Goal: Task Accomplishment & Management: Complete application form

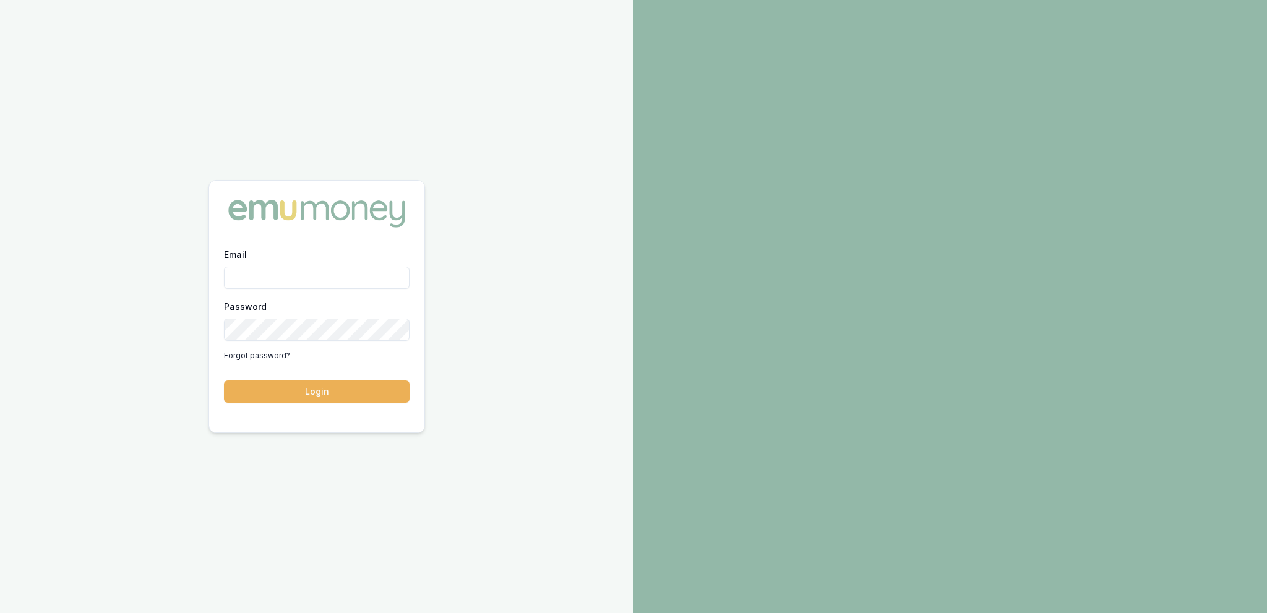
type input "[PERSON_NAME][EMAIL_ADDRESS][DOMAIN_NAME]"
click at [360, 382] on button "Login" at bounding box center [317, 391] width 186 height 22
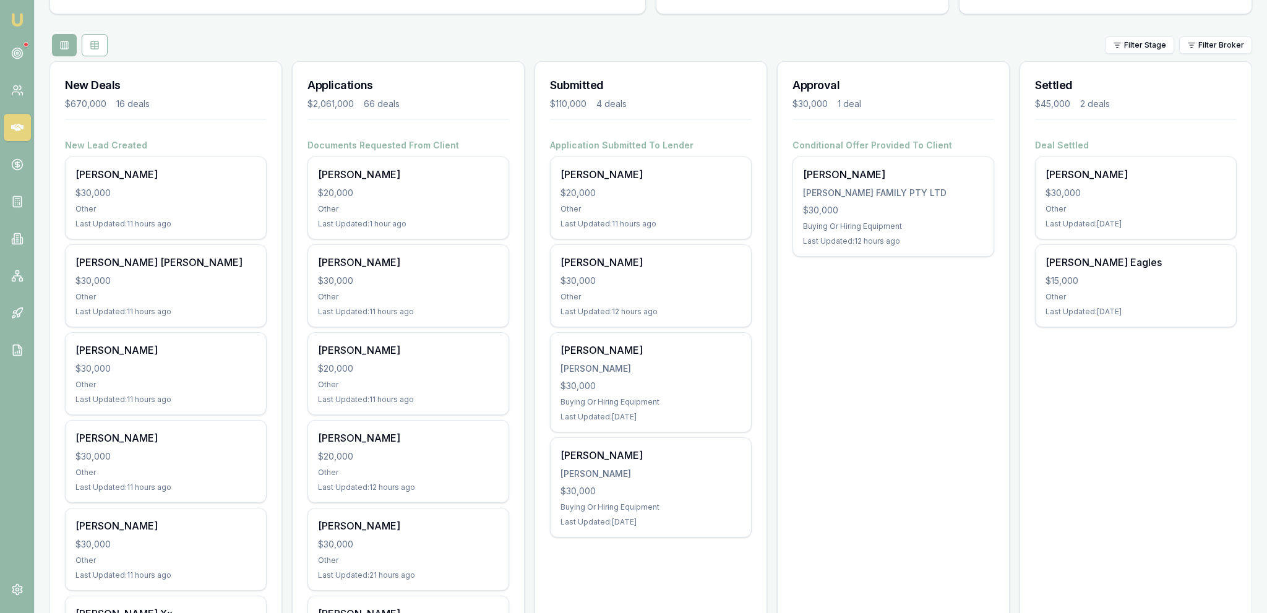
scroll to position [131, 0]
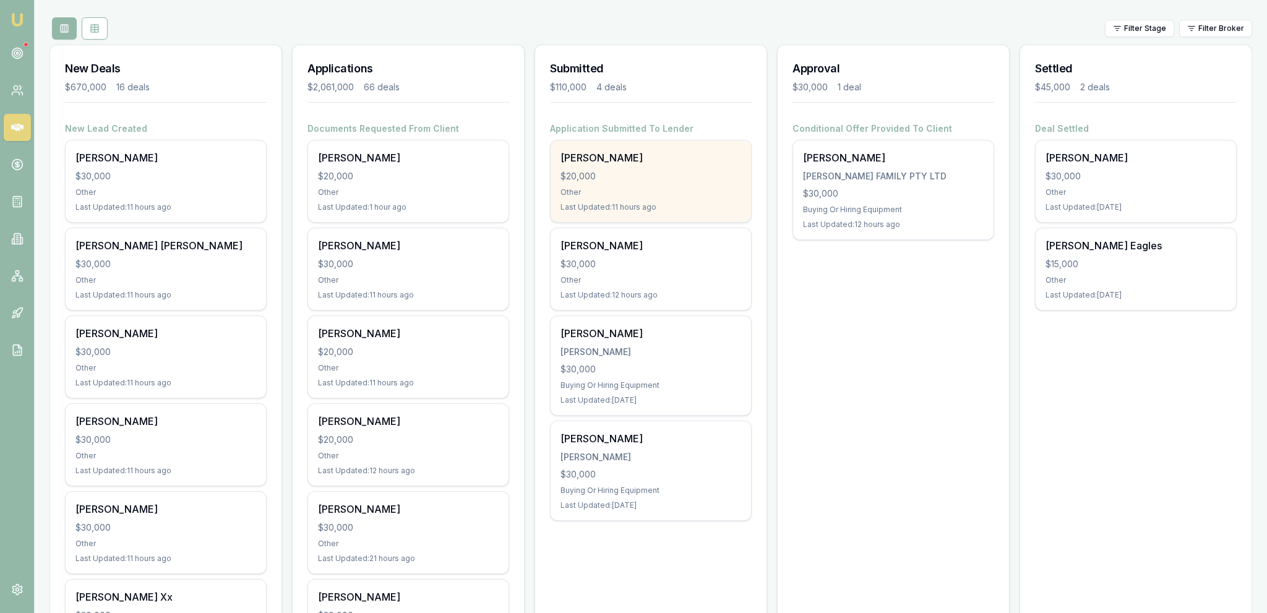
click at [655, 179] on div "$20,000" at bounding box center [651, 176] width 181 height 12
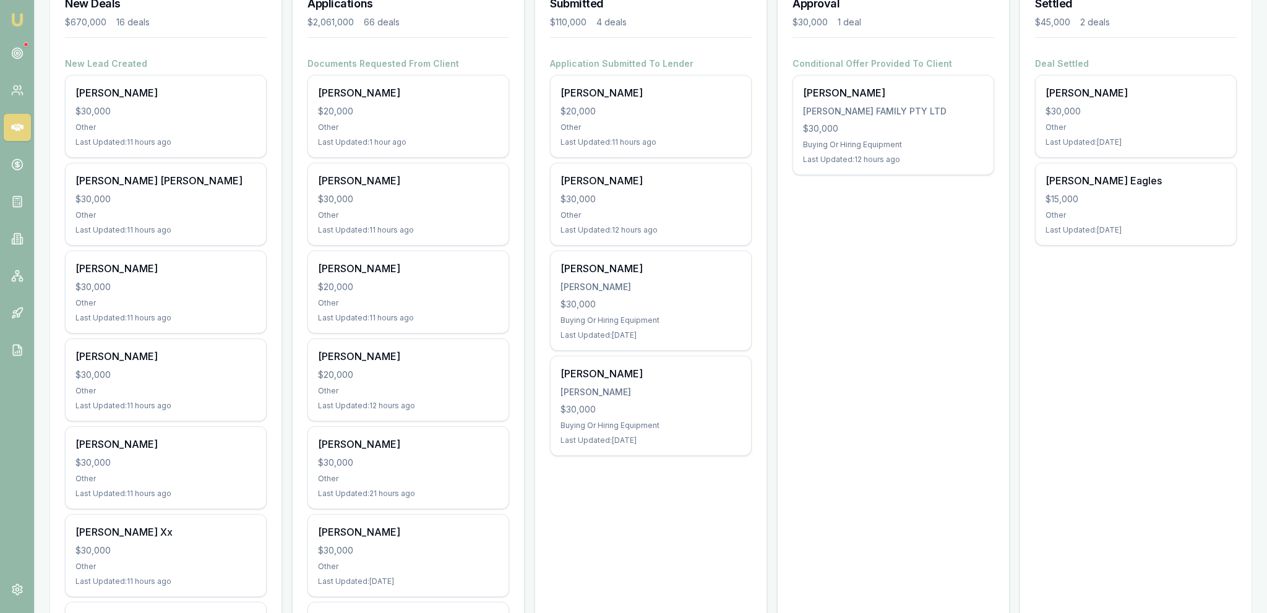
scroll to position [0, 0]
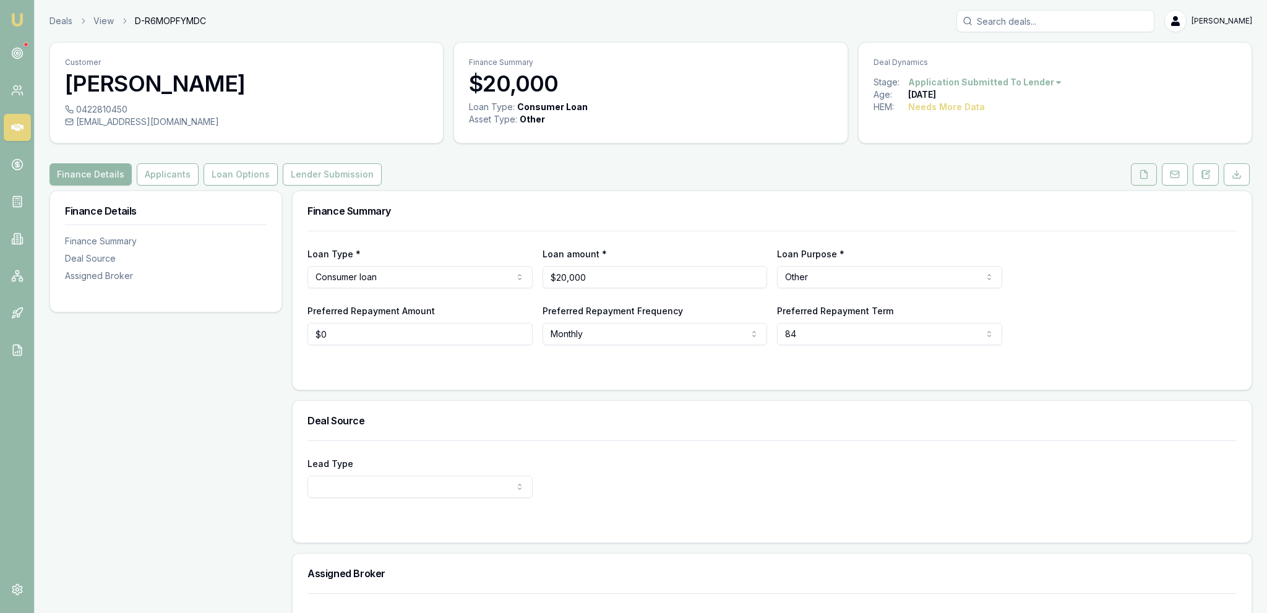
click at [1157, 169] on button at bounding box center [1144, 174] width 26 height 22
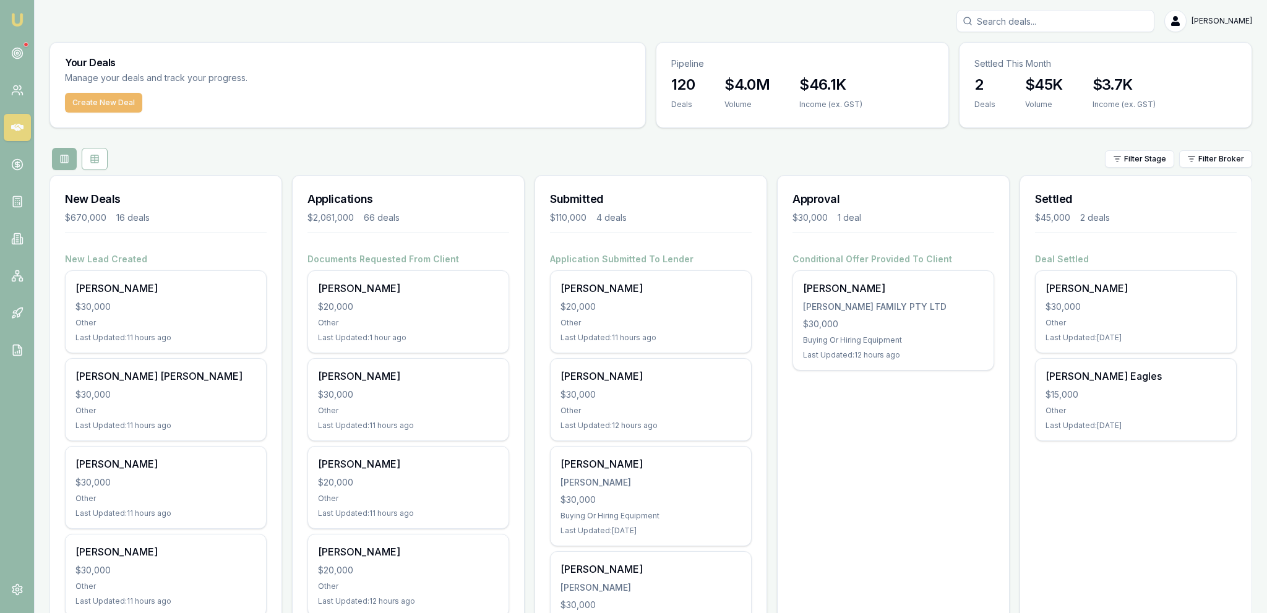
click at [83, 111] on button "Create New Deal" at bounding box center [103, 103] width 77 height 20
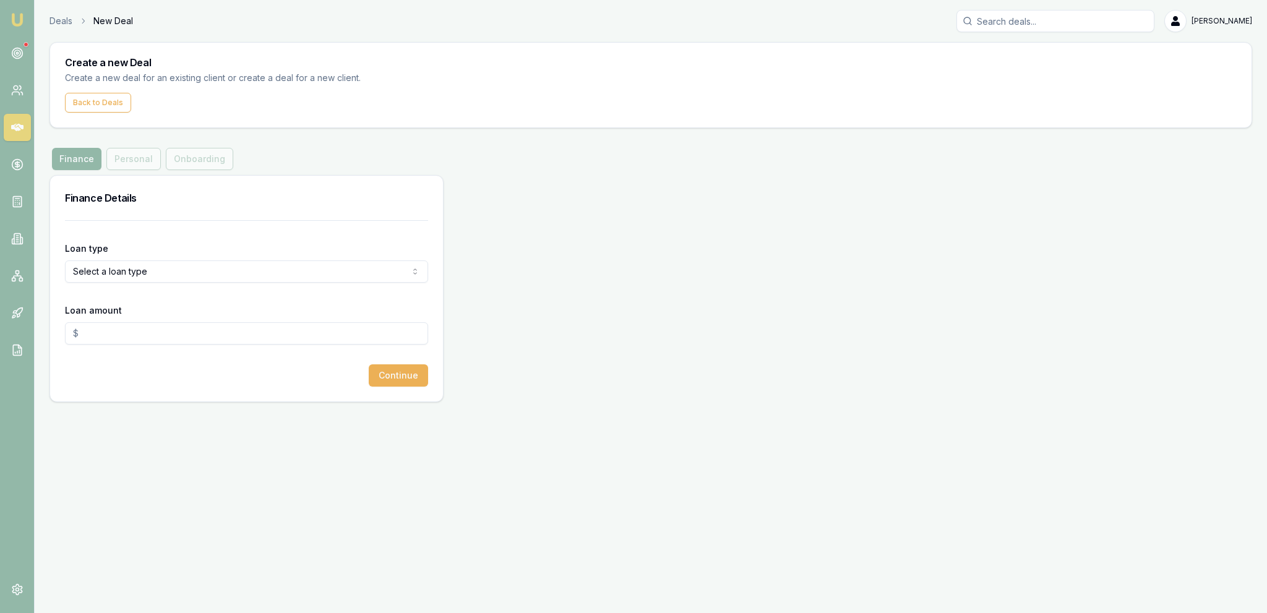
drag, startPoint x: 135, startPoint y: 291, endPoint x: 131, endPoint y: 279, distance: 12.3
click at [135, 291] on form "Loan type Select a loan type Consumer Loan Consumer Asset Commercial Loan Comme…" at bounding box center [246, 303] width 363 height 166
click at [127, 268] on html "Emu Broker Deals New Deal Jackson Fanfulla Toggle Menu Create a new Deal Create…" at bounding box center [633, 306] width 1267 height 613
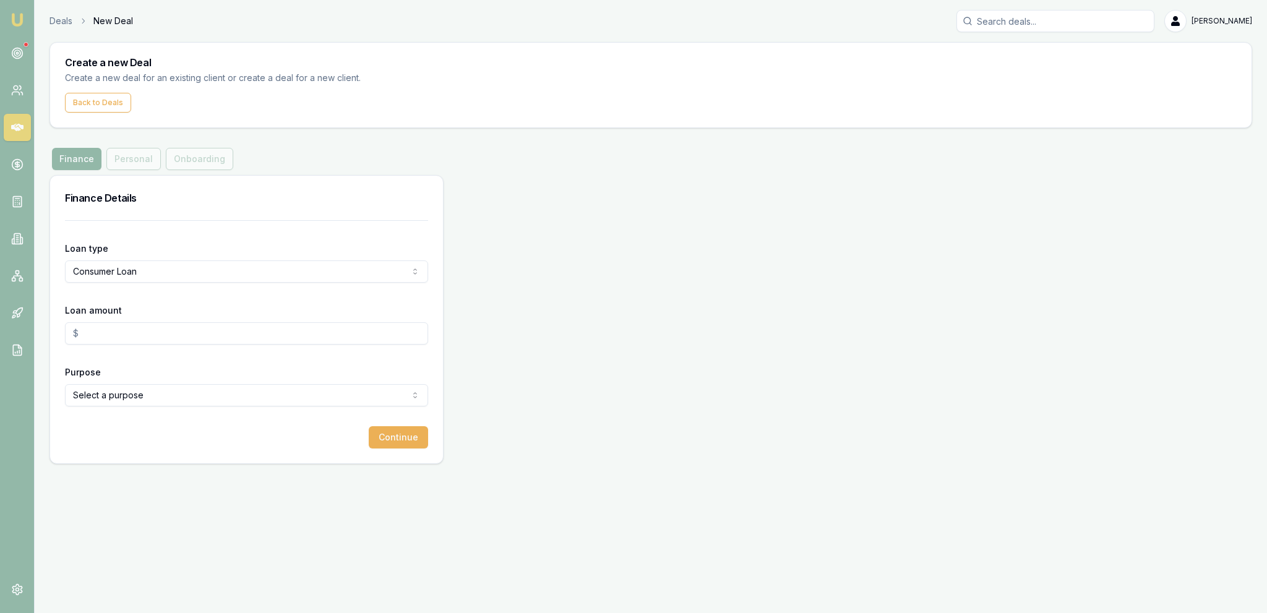
click at [134, 330] on input "Loan amount" at bounding box center [246, 333] width 363 height 22
type input "$30,000.00"
click at [232, 414] on form "Loan type Consumer Loan Consumer Loan Consumer Asset Commercial Loan Commercial…" at bounding box center [246, 334] width 363 height 228
click at [217, 408] on form "Loan type Consumer Loan Consumer Loan Consumer Asset Commercial Loan Commercial…" at bounding box center [246, 334] width 363 height 228
click at [210, 395] on html "Emu Broker Deals New Deal Jackson Fanfulla Toggle Menu Create a new Deal Create…" at bounding box center [633, 306] width 1267 height 613
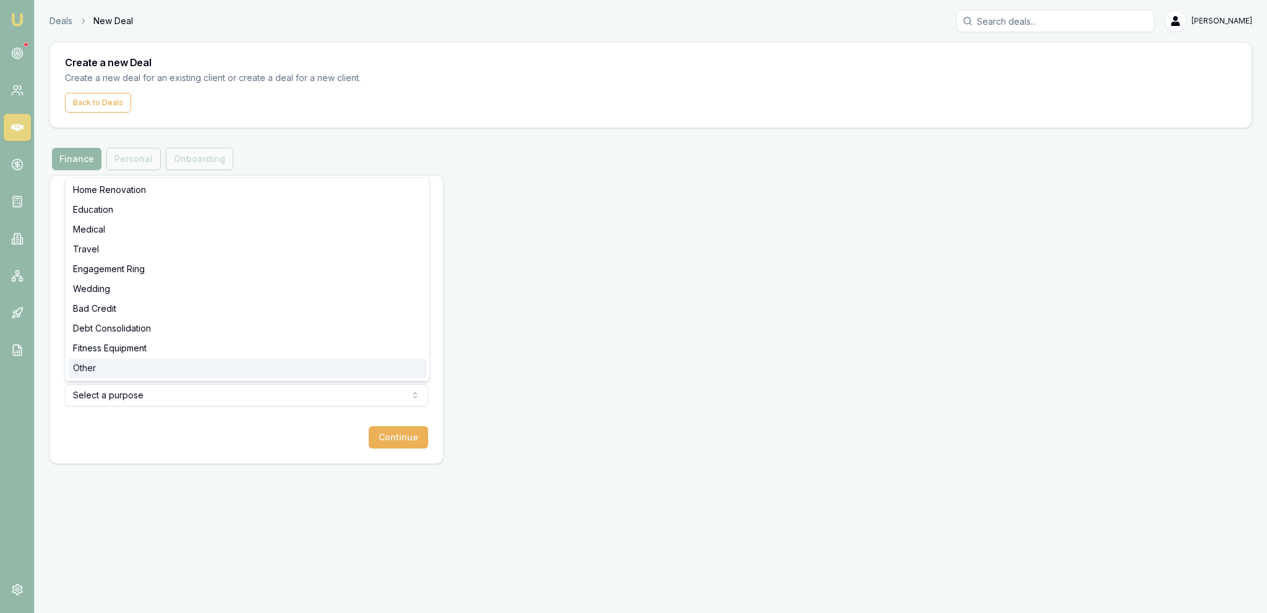
select select "OTHER"
drag, startPoint x: 100, startPoint y: 371, endPoint x: 141, endPoint y: 449, distance: 87.5
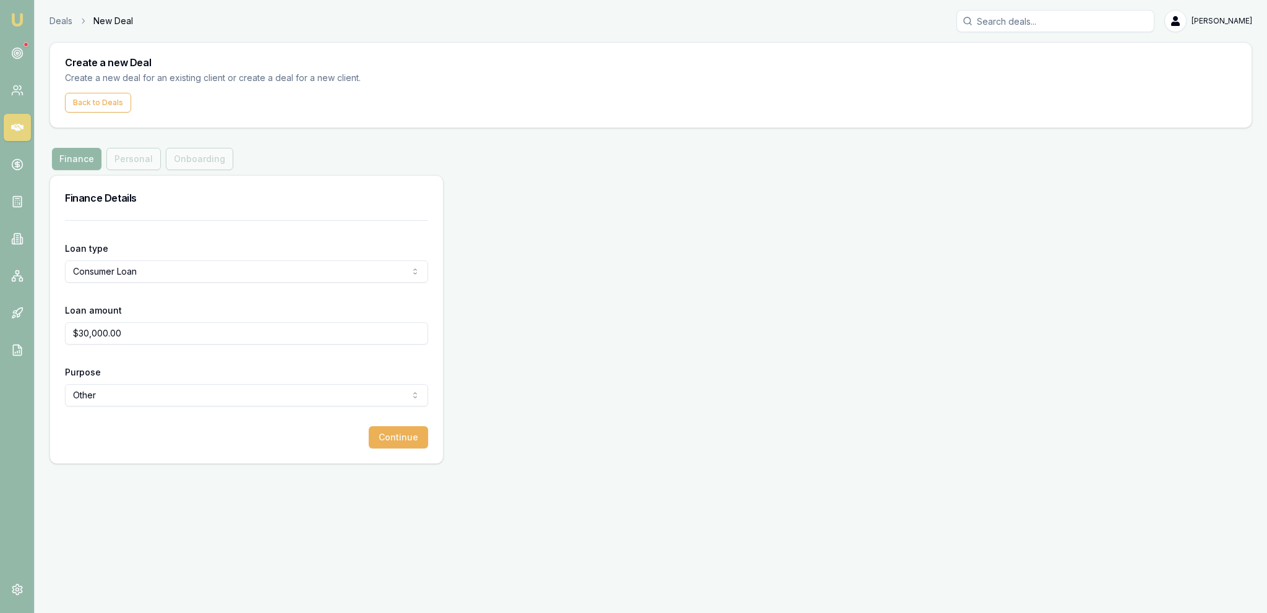
drag, startPoint x: 141, startPoint y: 449, endPoint x: 590, endPoint y: 439, distance: 449.3
click at [147, 448] on div "Loan type Consumer Loan Consumer Loan Consumer Asset Commercial Loan Commercial…" at bounding box center [246, 341] width 393 height 243
click at [431, 439] on div "Loan type Consumer Loan Consumer Loan Consumer Asset Commercial Loan Commercial…" at bounding box center [246, 341] width 393 height 243
click at [423, 432] on button "Continue" at bounding box center [398, 437] width 59 height 22
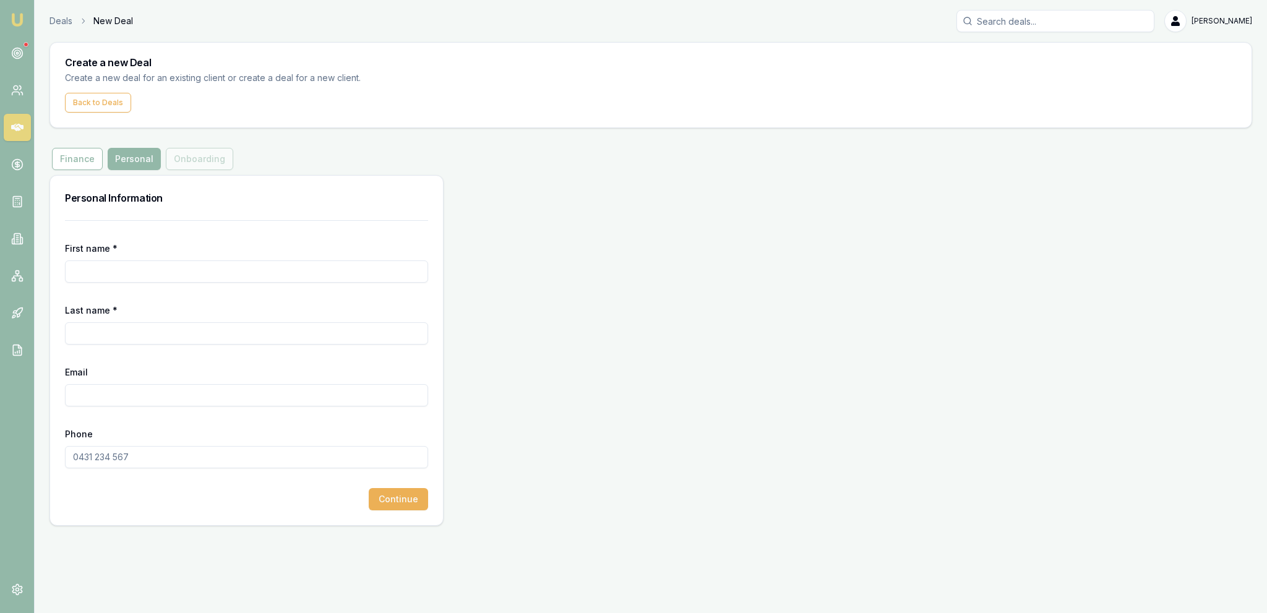
drag, startPoint x: 137, startPoint y: 293, endPoint x: 145, endPoint y: 275, distance: 19.7
click at [137, 293] on form "First name * Last name * Email Phone Continue" at bounding box center [246, 365] width 363 height 290
click at [127, 404] on input "Email" at bounding box center [246, 395] width 363 height 22
paste input "DYLANLIVSEY@gmail.com"
type input "DYLANLIVSEY@gmail.com"
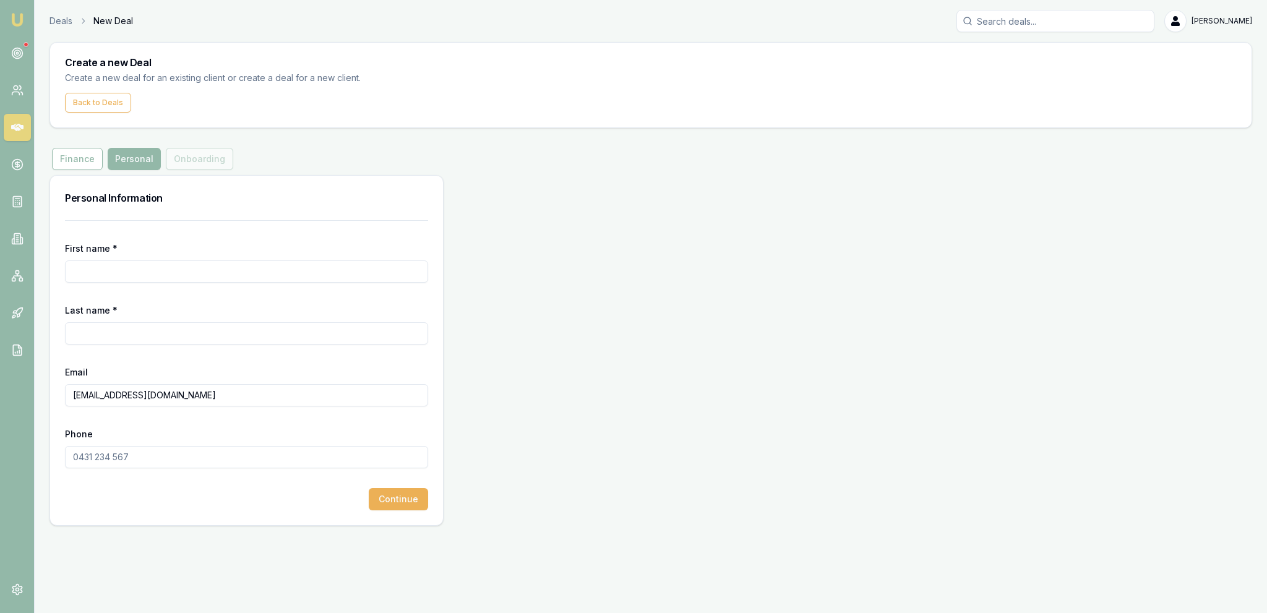
click at [134, 453] on input "Phone" at bounding box center [246, 457] width 363 height 22
paste input "0474 317 093"
type input "0474 317 093"
click at [174, 278] on input "First name *" at bounding box center [246, 271] width 363 height 22
type input "d"
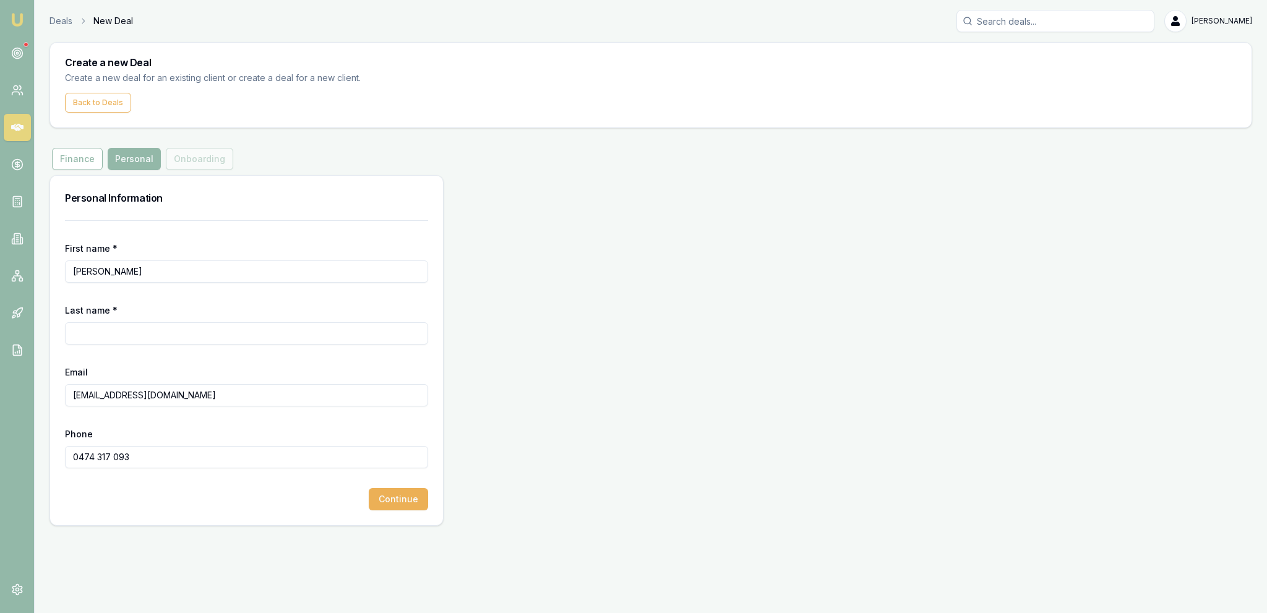
type input "Dylan"
type input "Livsey"
click at [713, 195] on div "Personal Information First name * Dylan Last name * Livsey Email DYLANLIVSEY@gm…" at bounding box center [650, 350] width 1203 height 351
click at [412, 517] on div "First name * Dylan Last name * Livsey Email DYLANLIVSEY@gmail.com Phone 0474 31…" at bounding box center [246, 372] width 393 height 305
click at [411, 511] on div "First name * Dylan Last name * Livsey Email DYLANLIVSEY@gmail.com Phone 0474 31…" at bounding box center [246, 372] width 393 height 305
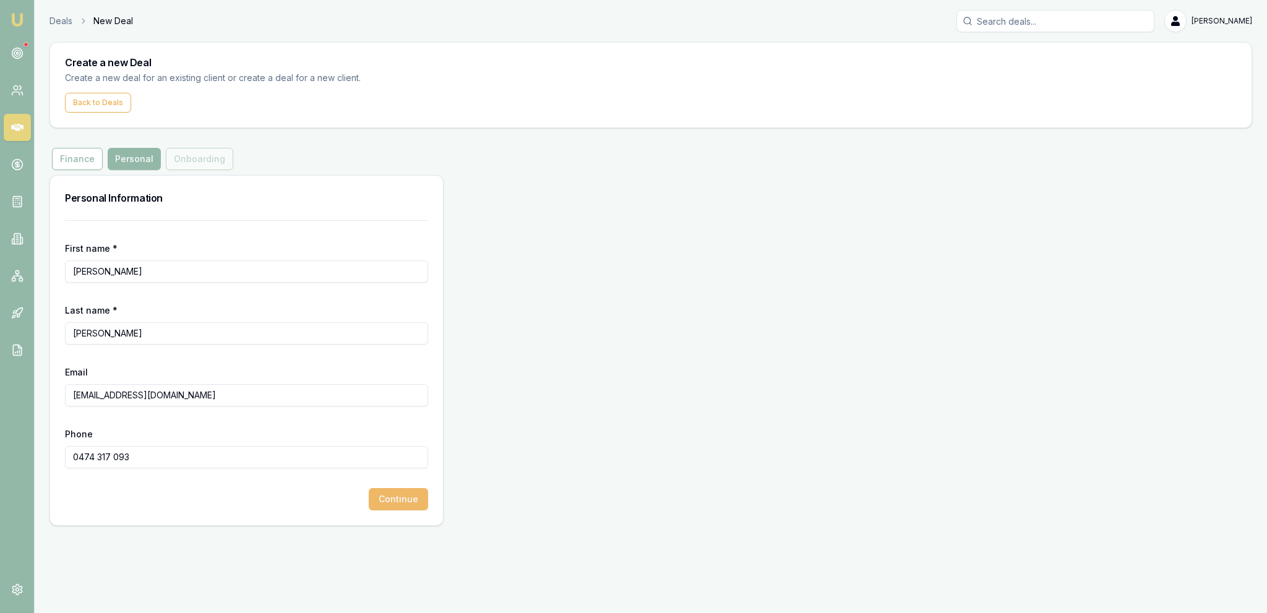
click at [415, 508] on button "Continue" at bounding box center [398, 499] width 59 height 22
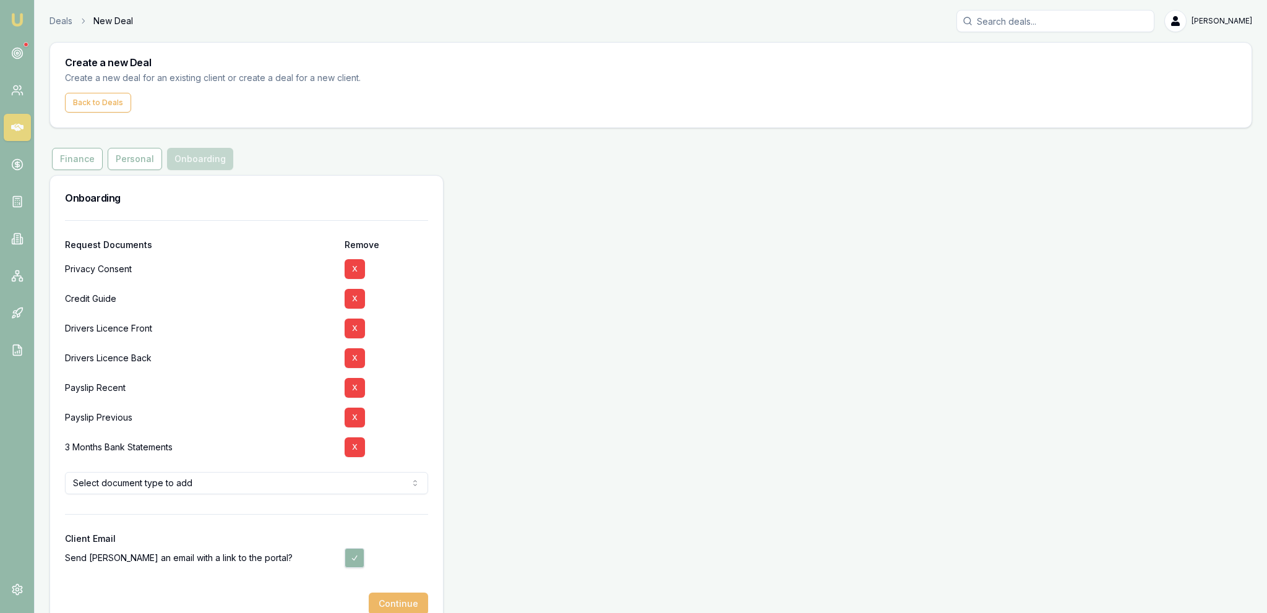
click at [397, 607] on button "Continue" at bounding box center [398, 604] width 59 height 22
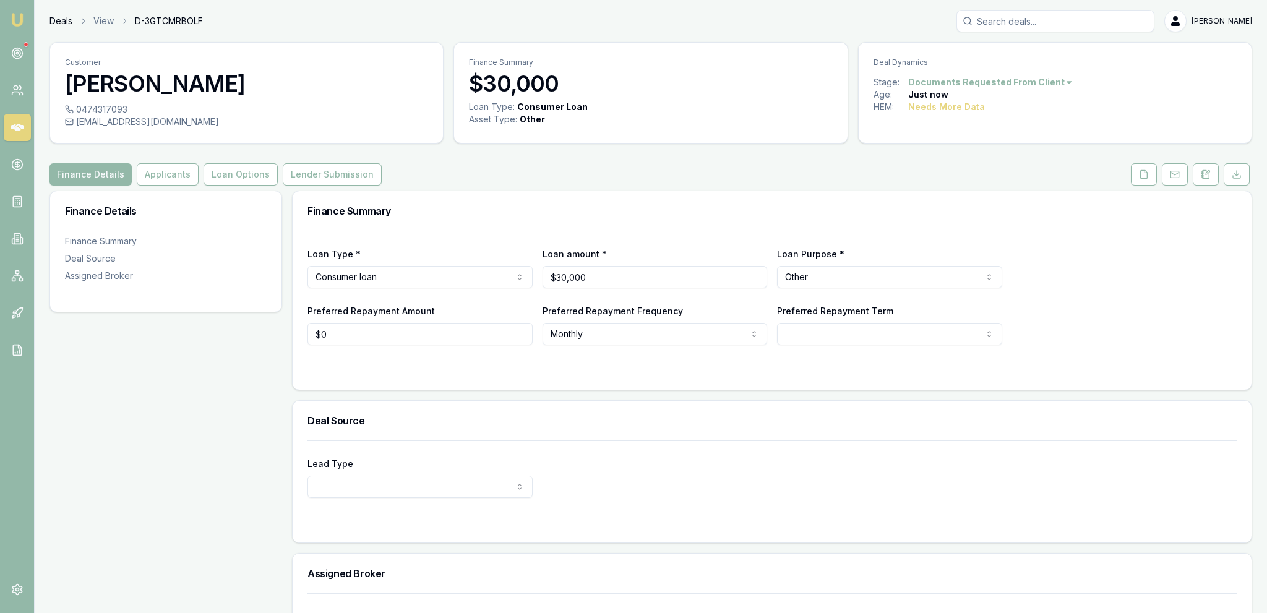
click at [72, 19] on link "Deals" at bounding box center [60, 21] width 23 height 12
